Goal: Task Accomplishment & Management: Manage account settings

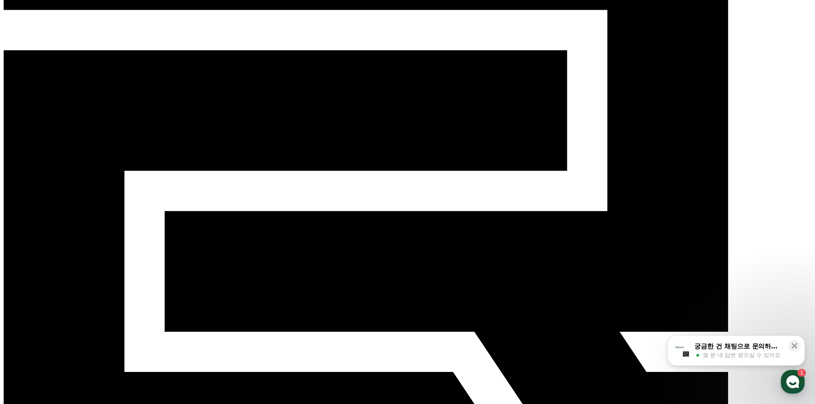
scroll to position [115, 0]
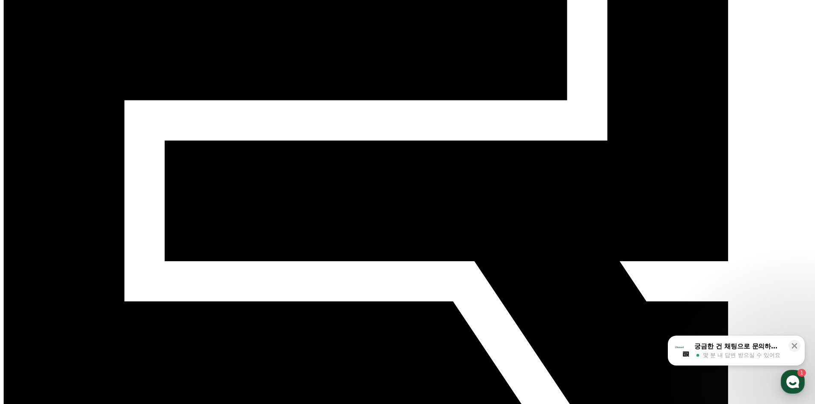
scroll to position [185, 0]
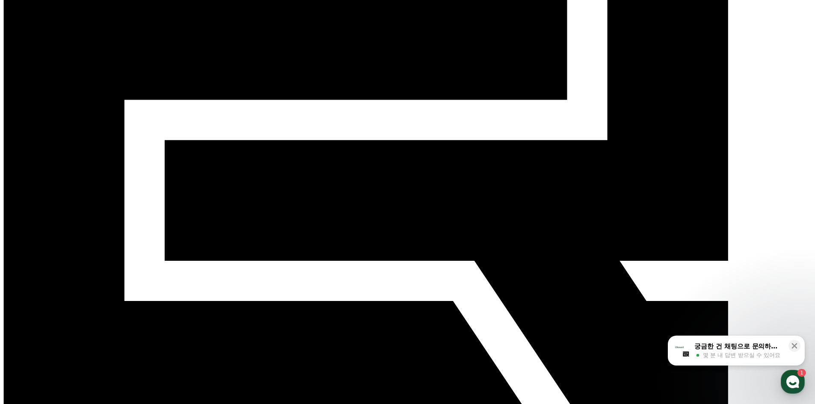
drag, startPoint x: 651, startPoint y: 228, endPoint x: 635, endPoint y: 228, distance: 15.8
click at [797, 348] on icon at bounding box center [794, 346] width 9 height 9
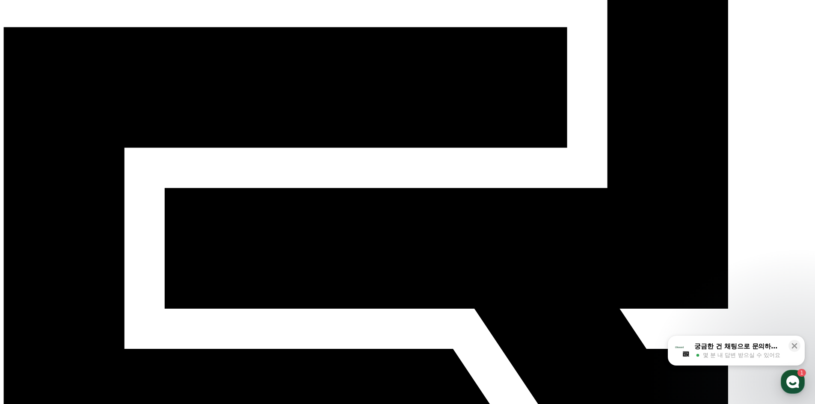
scroll to position [0, 0]
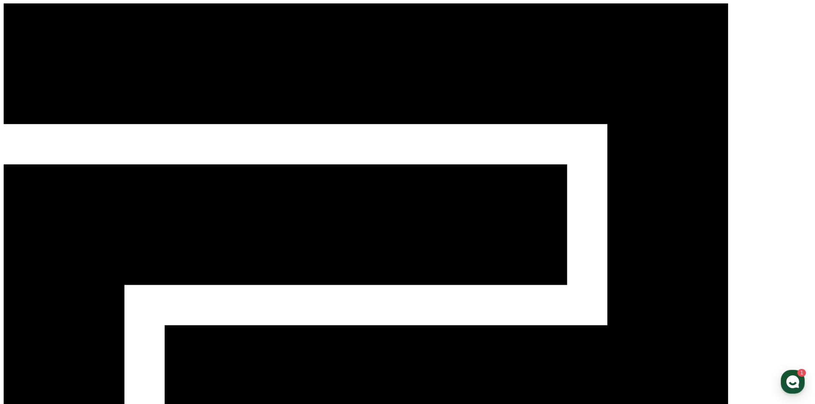
select select "**********"
